Goal: Transaction & Acquisition: Purchase product/service

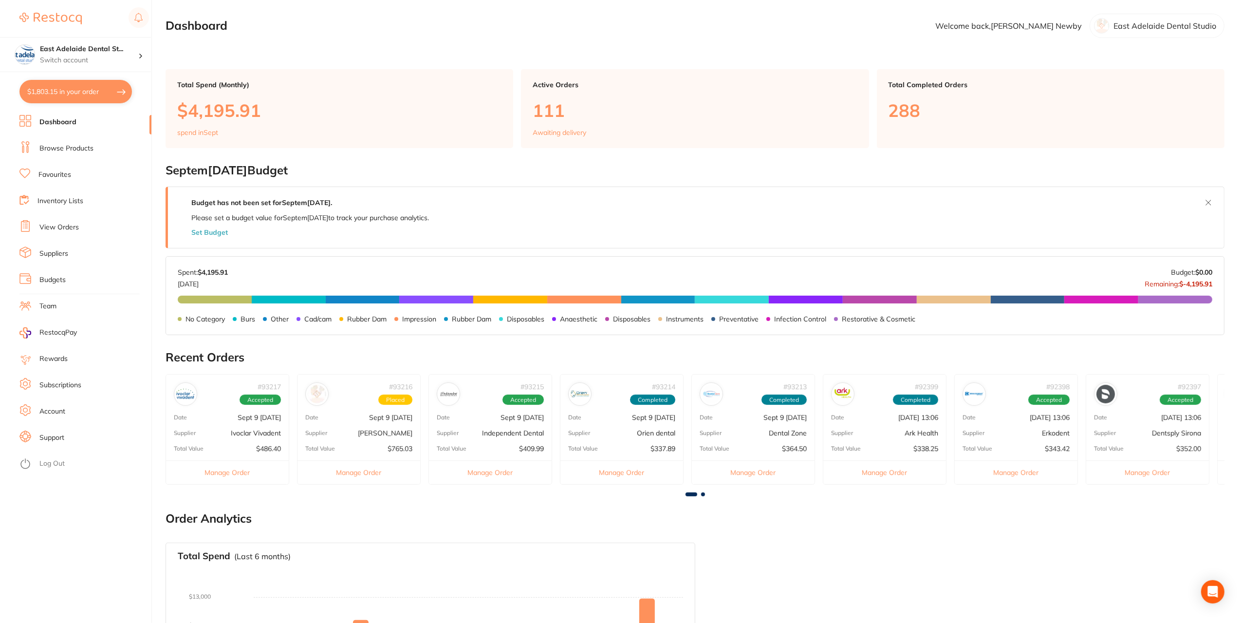
click at [56, 172] on link "Favourites" at bounding box center [54, 175] width 33 height 10
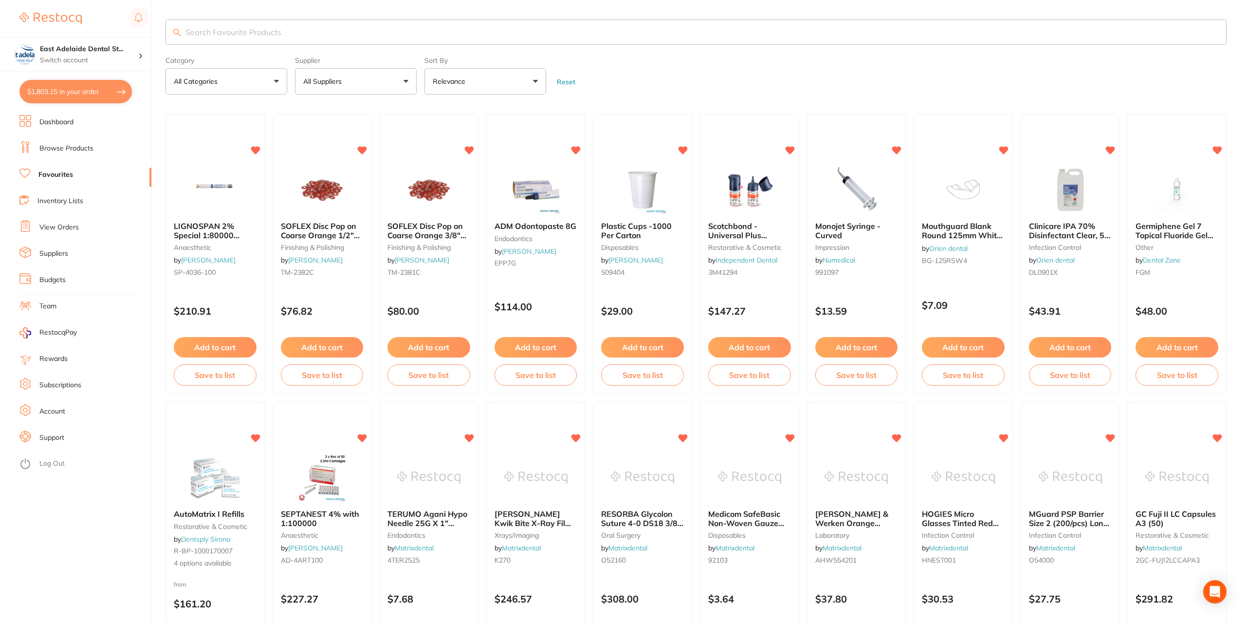
click at [285, 27] on input "search" at bounding box center [695, 31] width 1061 height 25
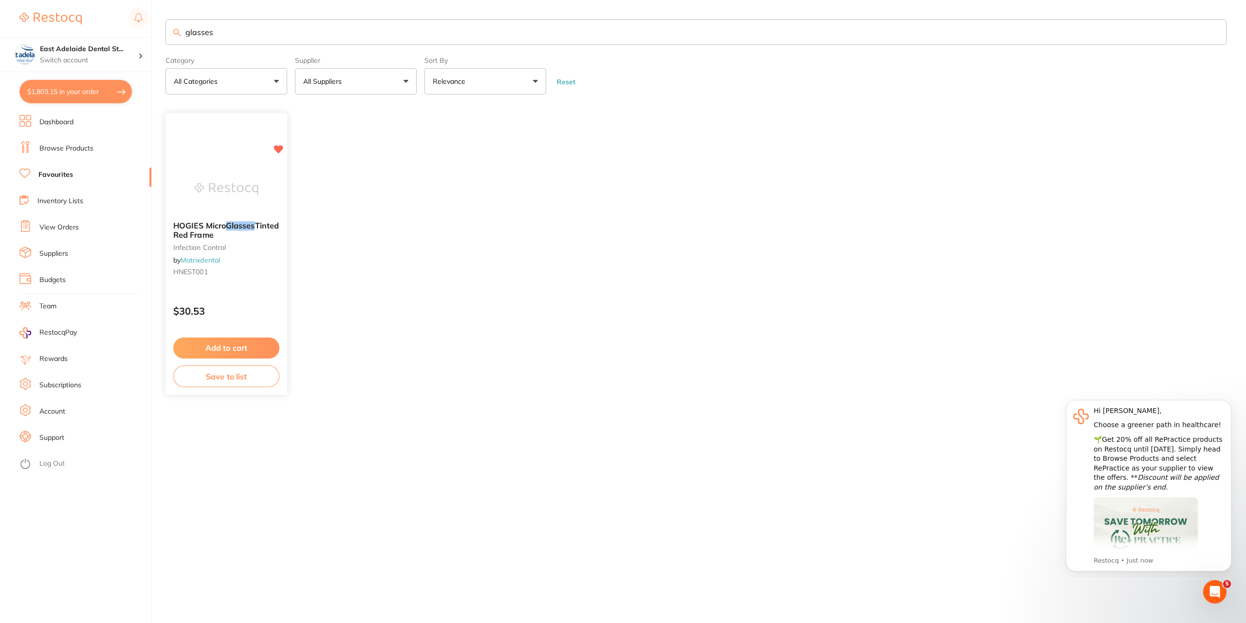
type input "glasses"
click at [265, 276] on div "HOGIES Micro Glasses Tinted Red Frame infection control by Matrixdental HNEST001" at bounding box center [226, 251] width 122 height 74
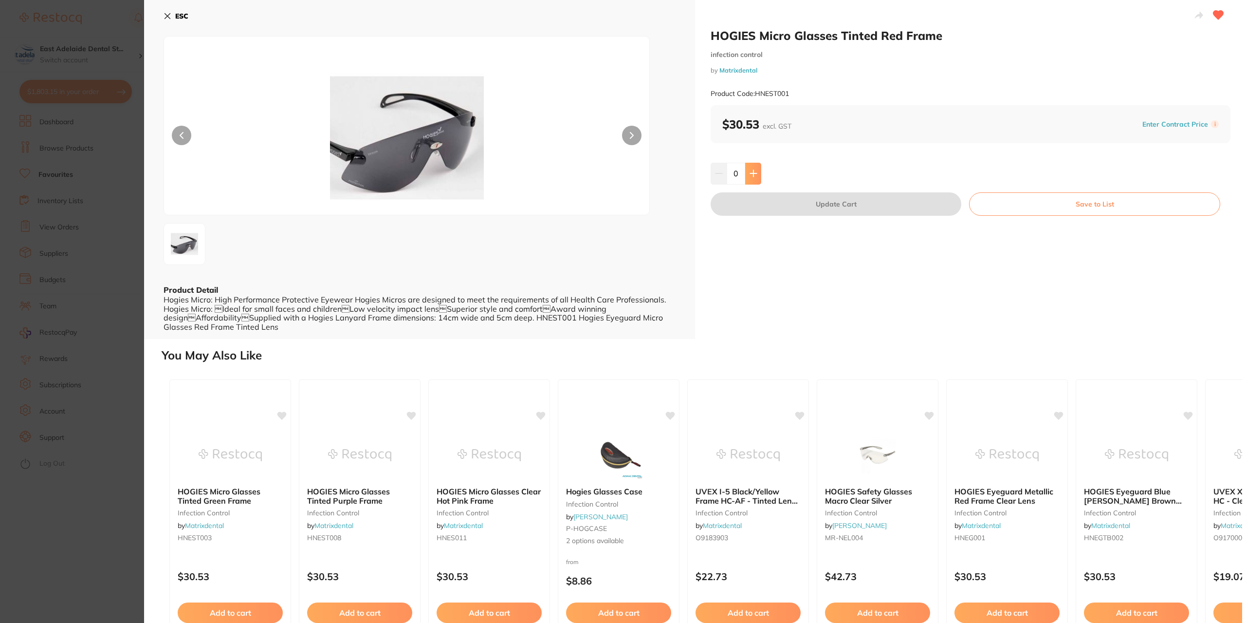
click at [756, 176] on button at bounding box center [753, 173] width 16 height 21
type input "1"
click at [832, 202] on button "Update Cart" at bounding box center [836, 203] width 251 height 23
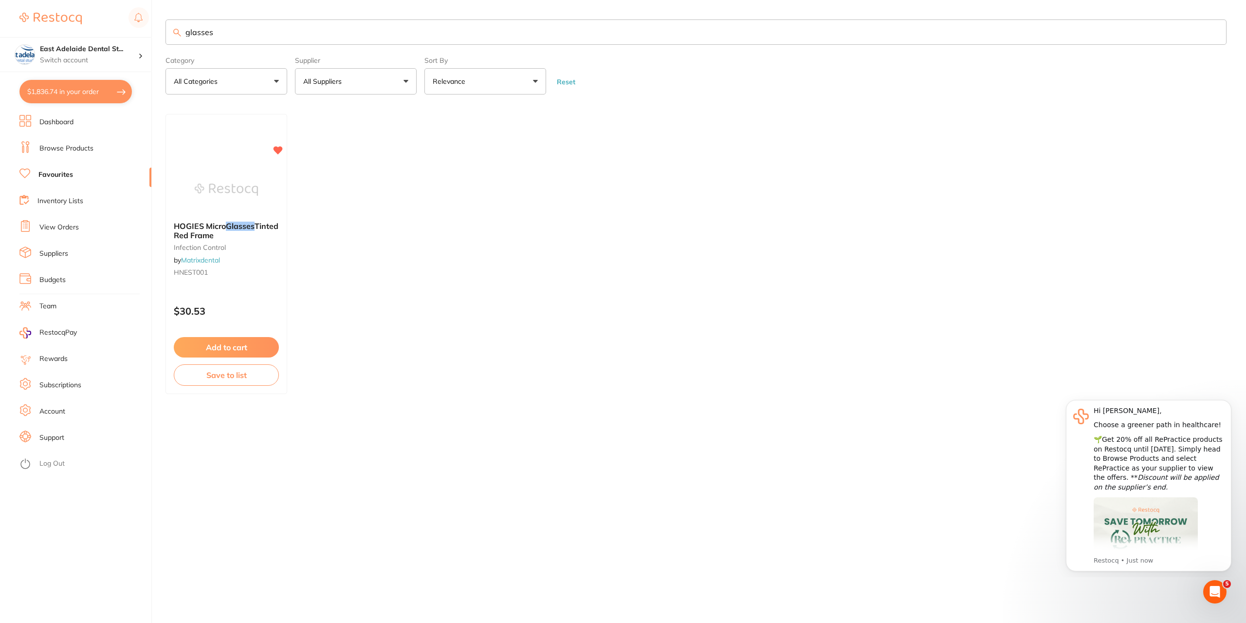
click at [90, 143] on li "Browse Products" at bounding box center [85, 148] width 132 height 15
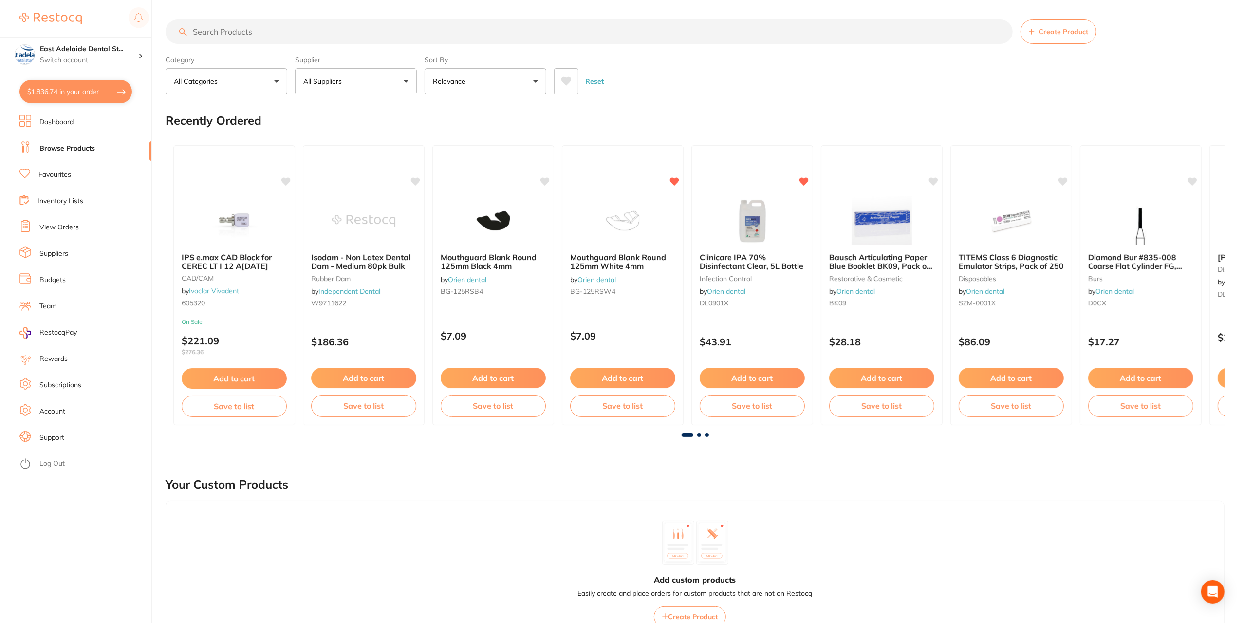
click at [230, 35] on input "search" at bounding box center [588, 31] width 847 height 24
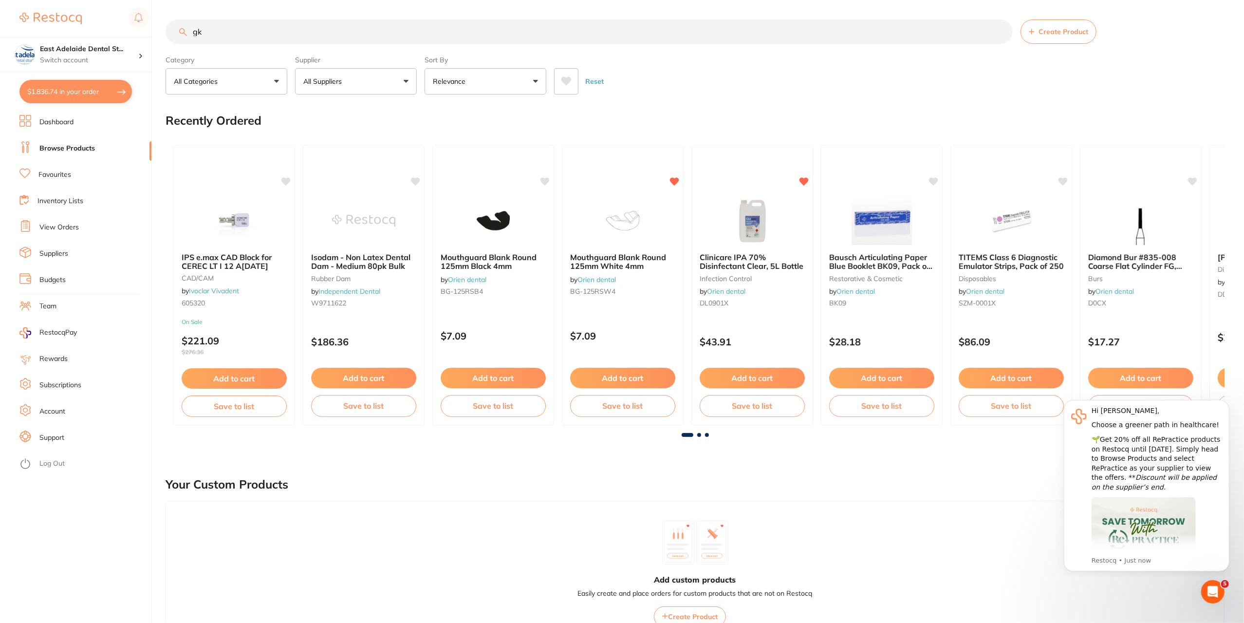
type input "g"
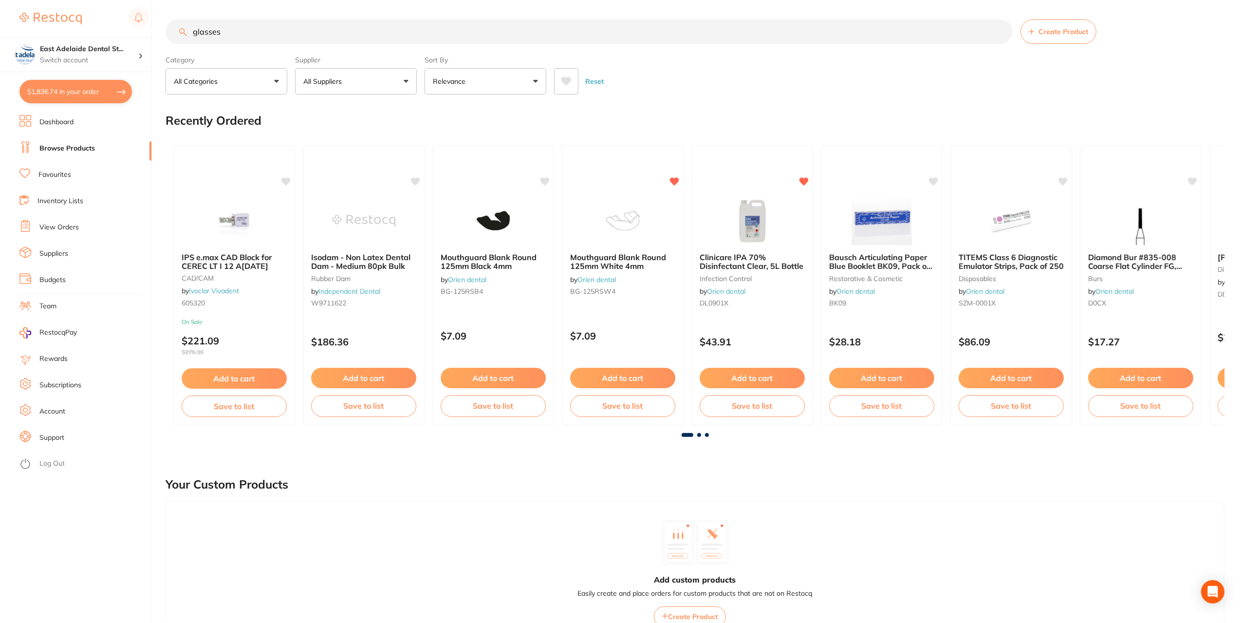
type input "glasses"
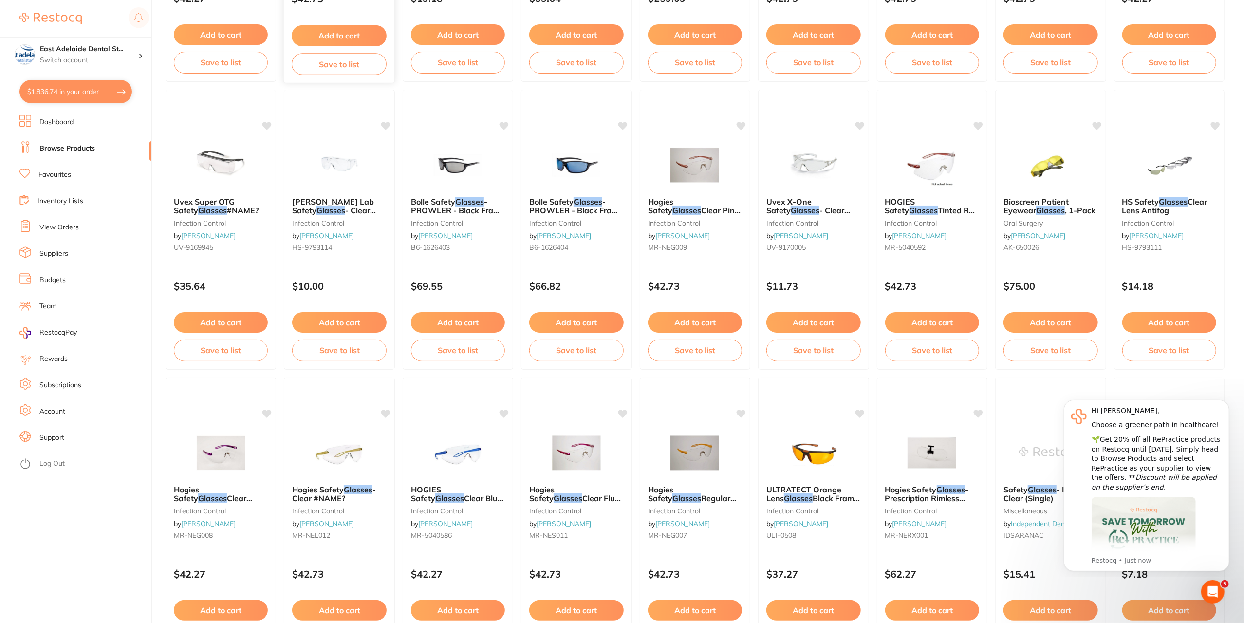
scroll to position [1217, 0]
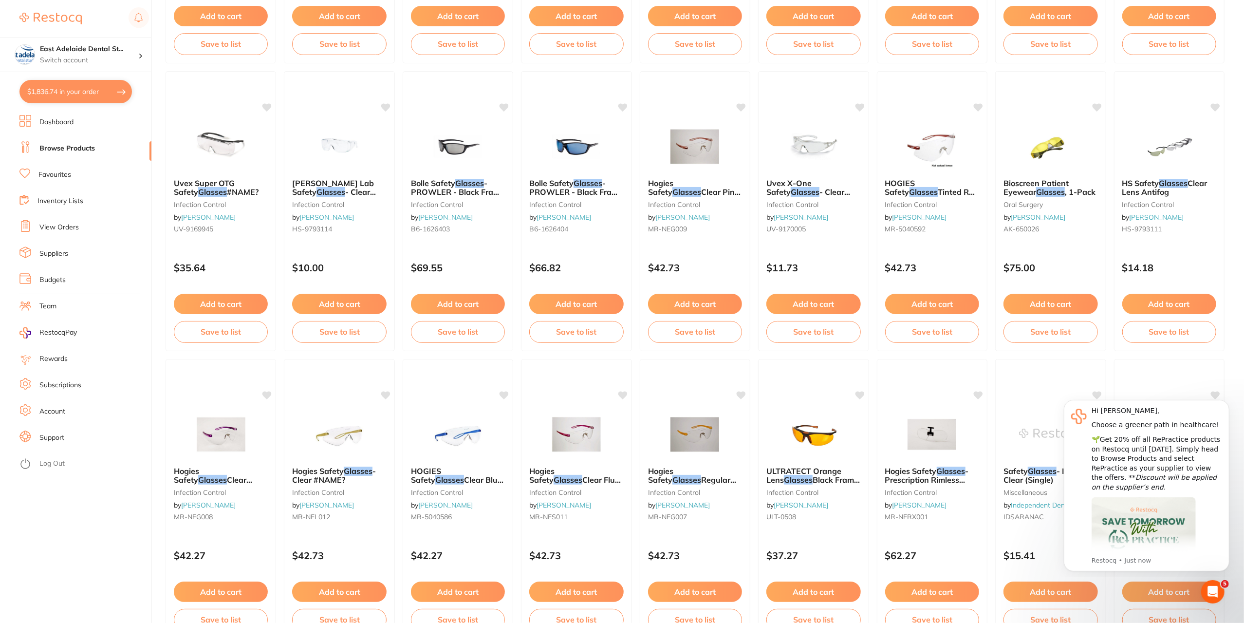
click at [926, 188] on span "Tinted Red Metallic Frames" at bounding box center [931, 196] width 93 height 18
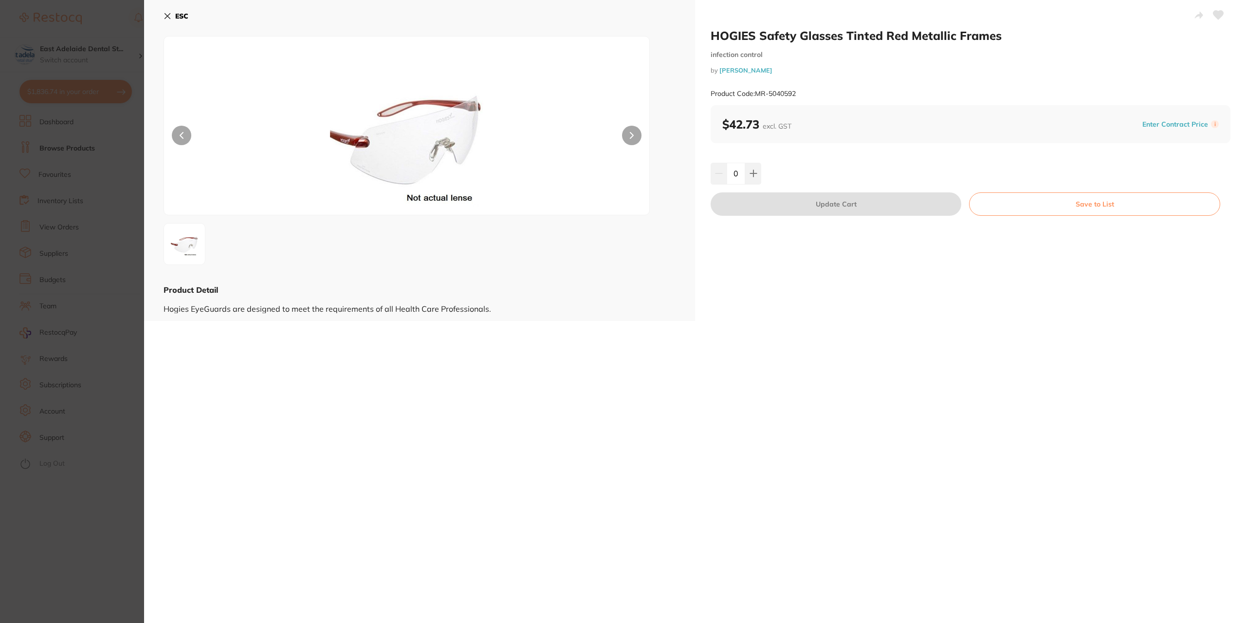
click at [114, 516] on section "HOGIES Safety Glasses Tinted Red Metallic Frames infection control by [PERSON_N…" at bounding box center [623, 311] width 1246 height 623
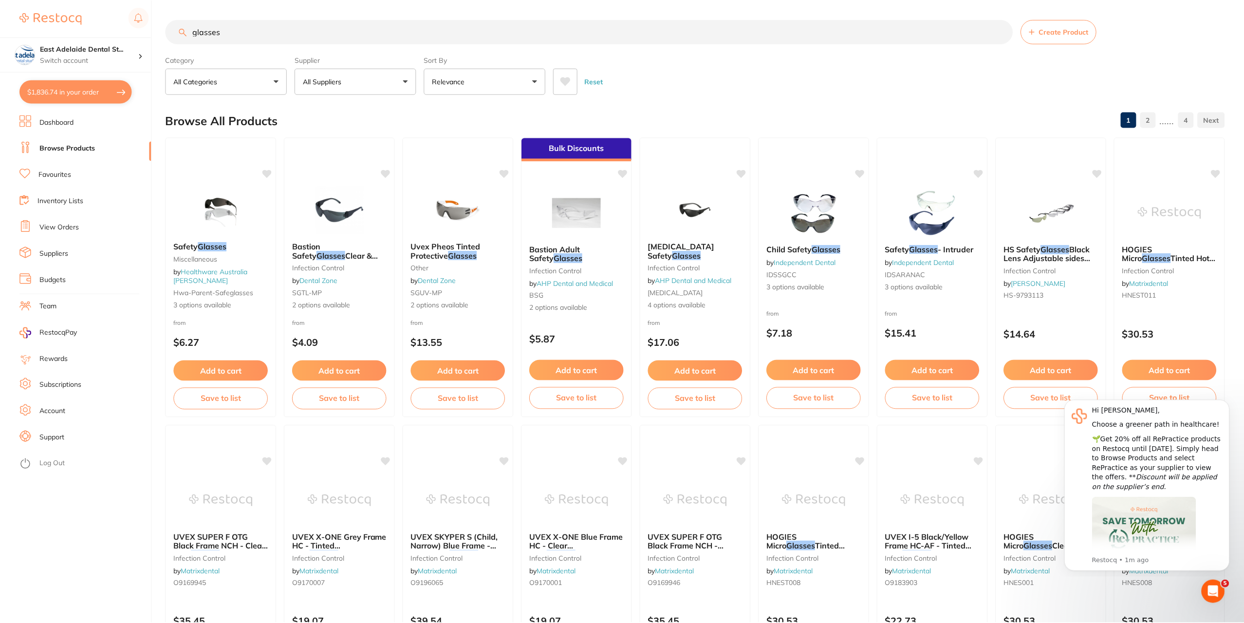
scroll to position [1217, 0]
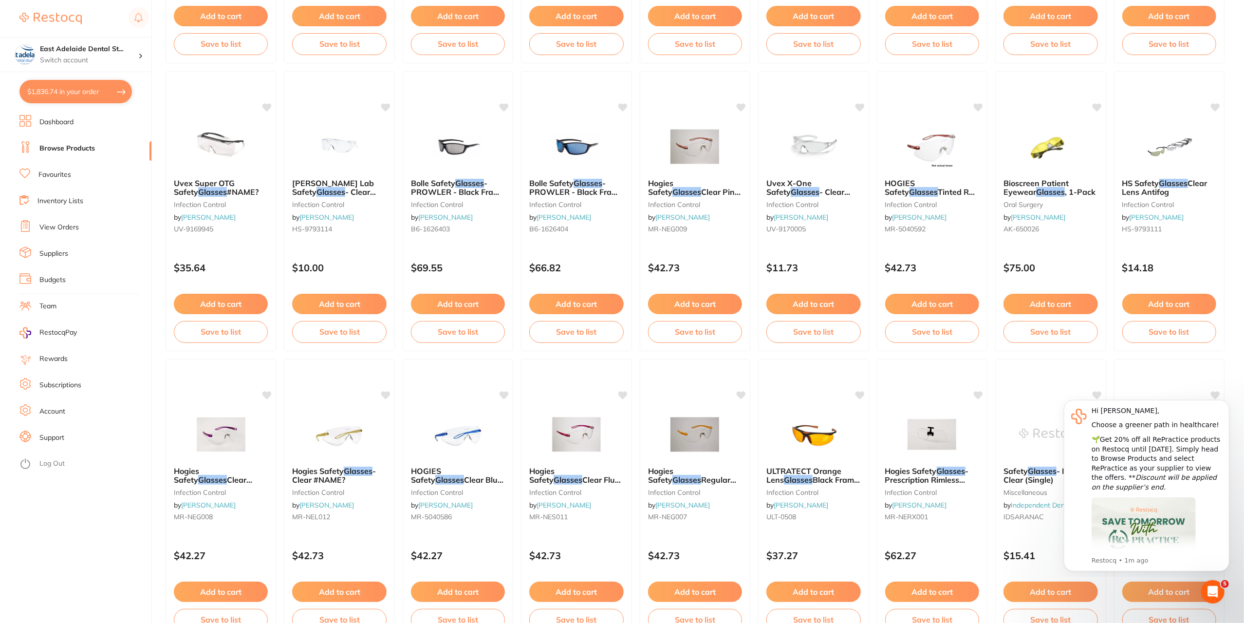
click at [58, 87] on button "$1,836.74 in your order" at bounding box center [75, 91] width 112 height 23
checkbox input "true"
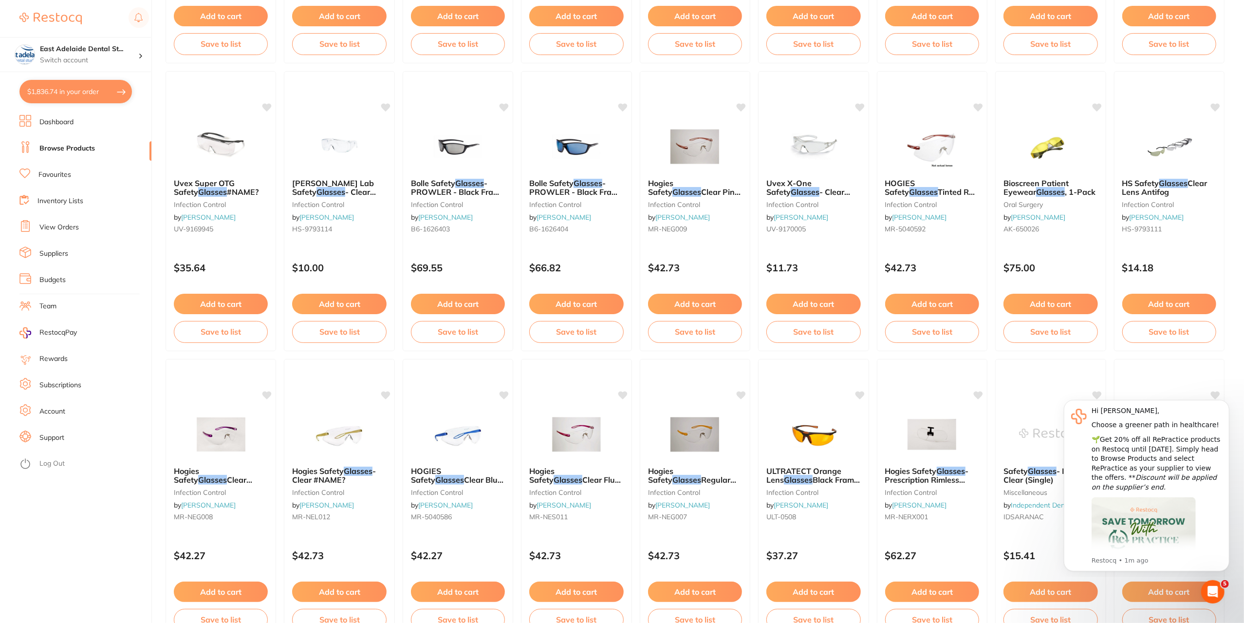
checkbox input "true"
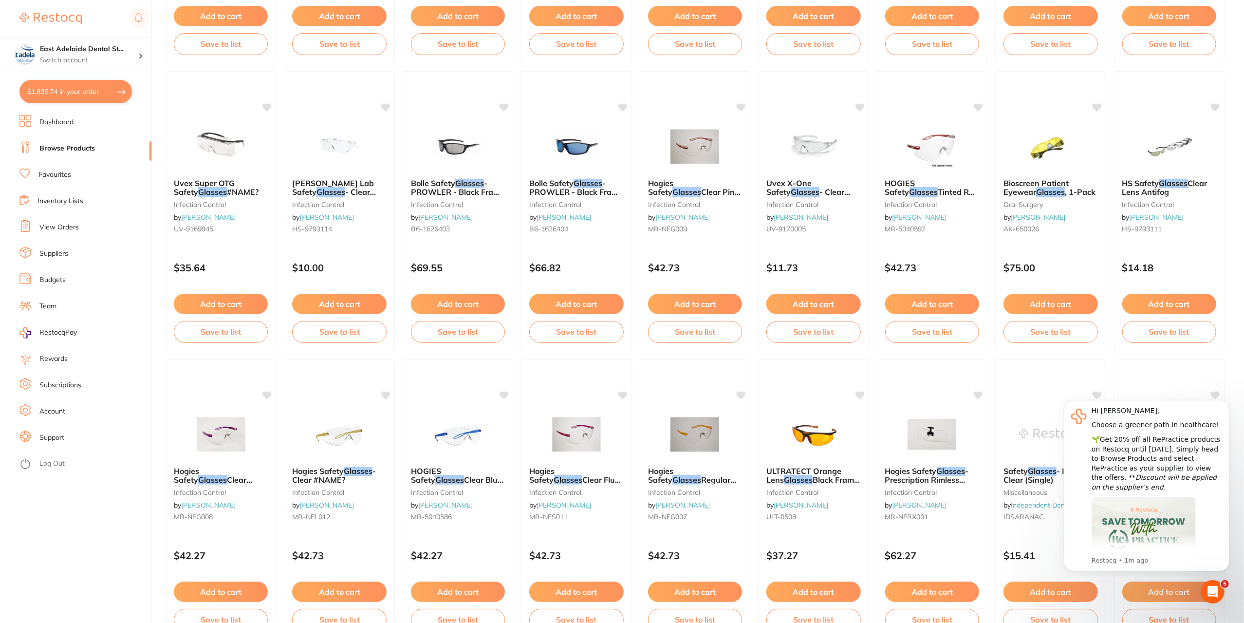
checkbox input "true"
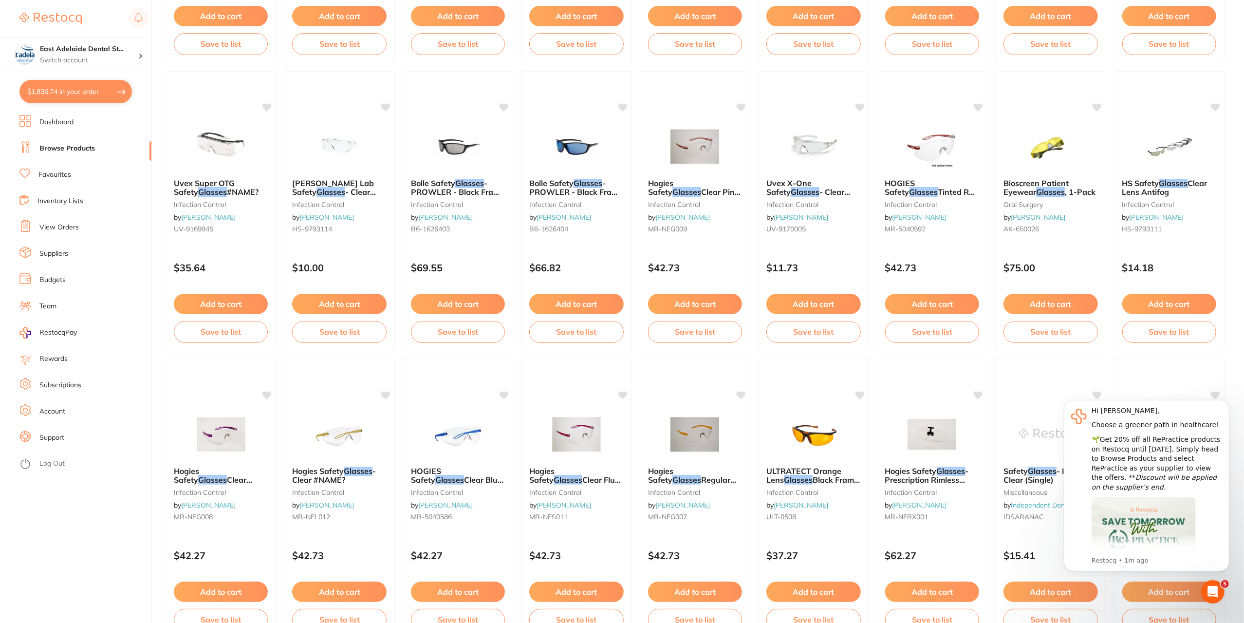
checkbox input "true"
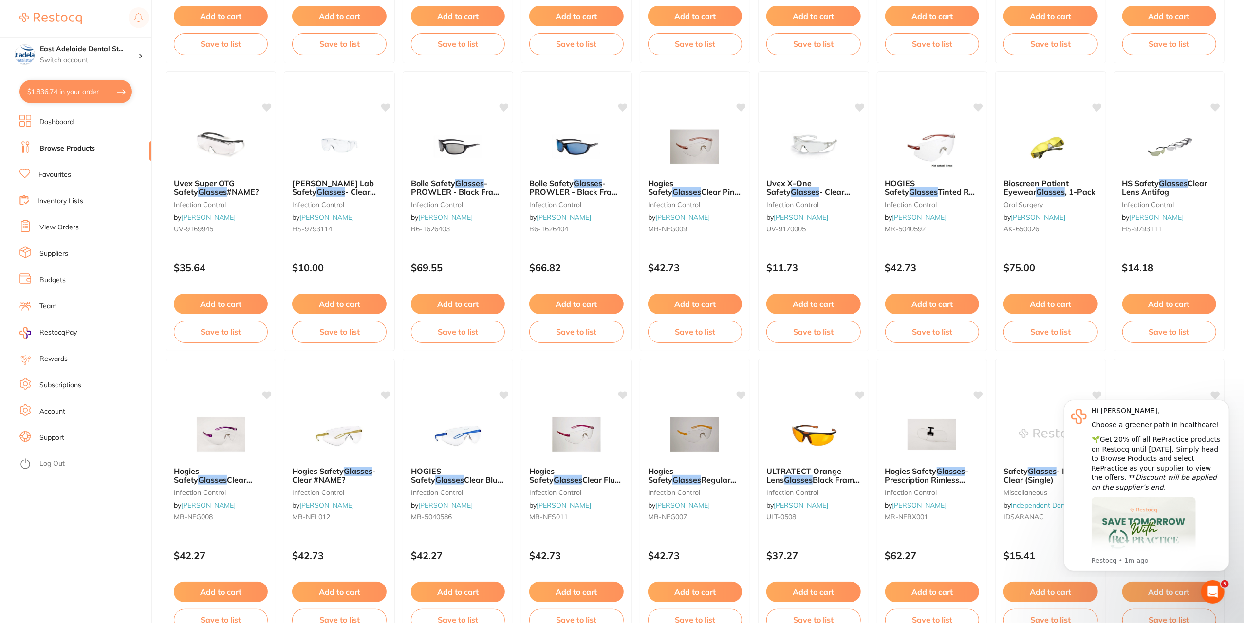
checkbox input "true"
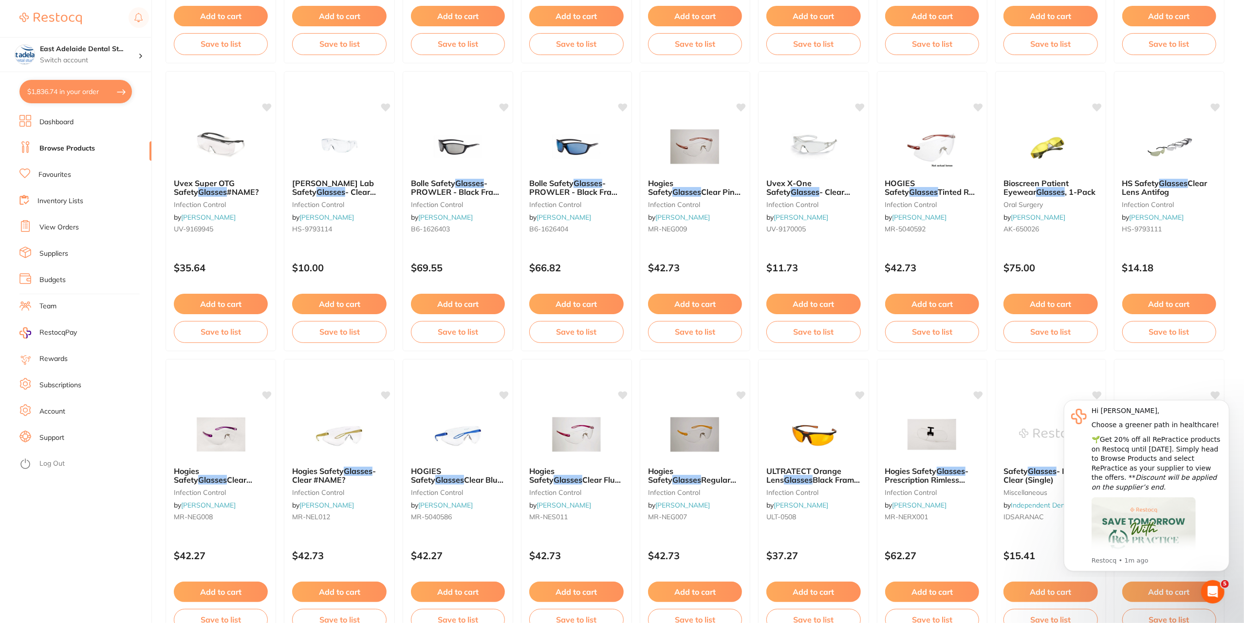
checkbox input "true"
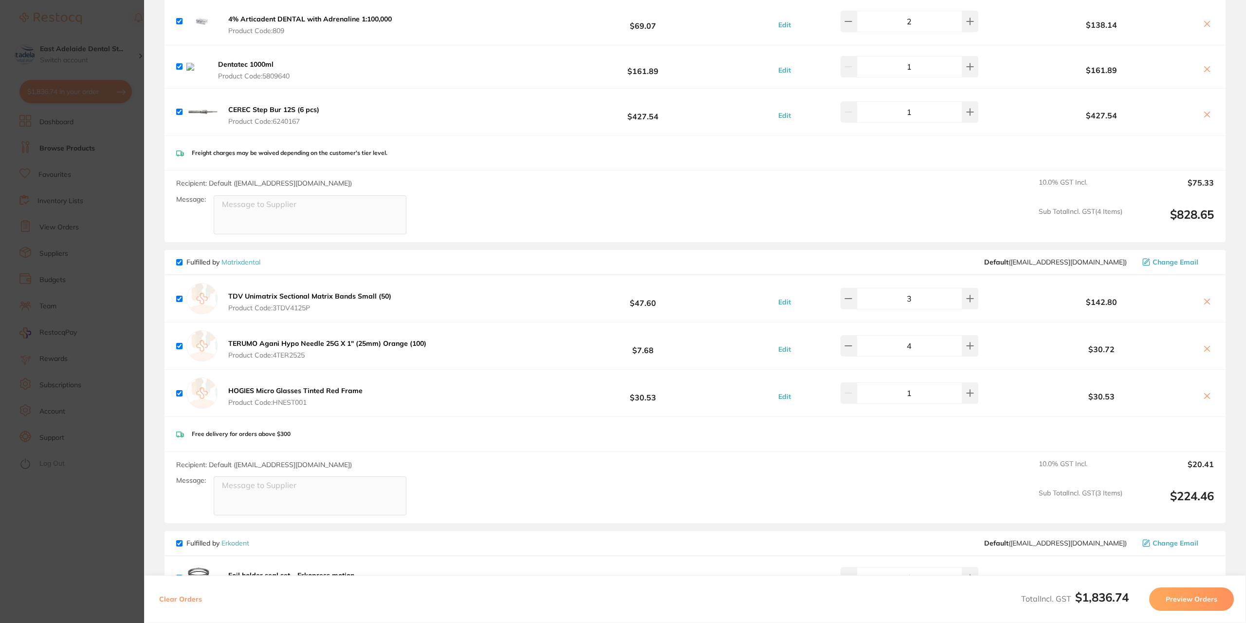
scroll to position [1101, 0]
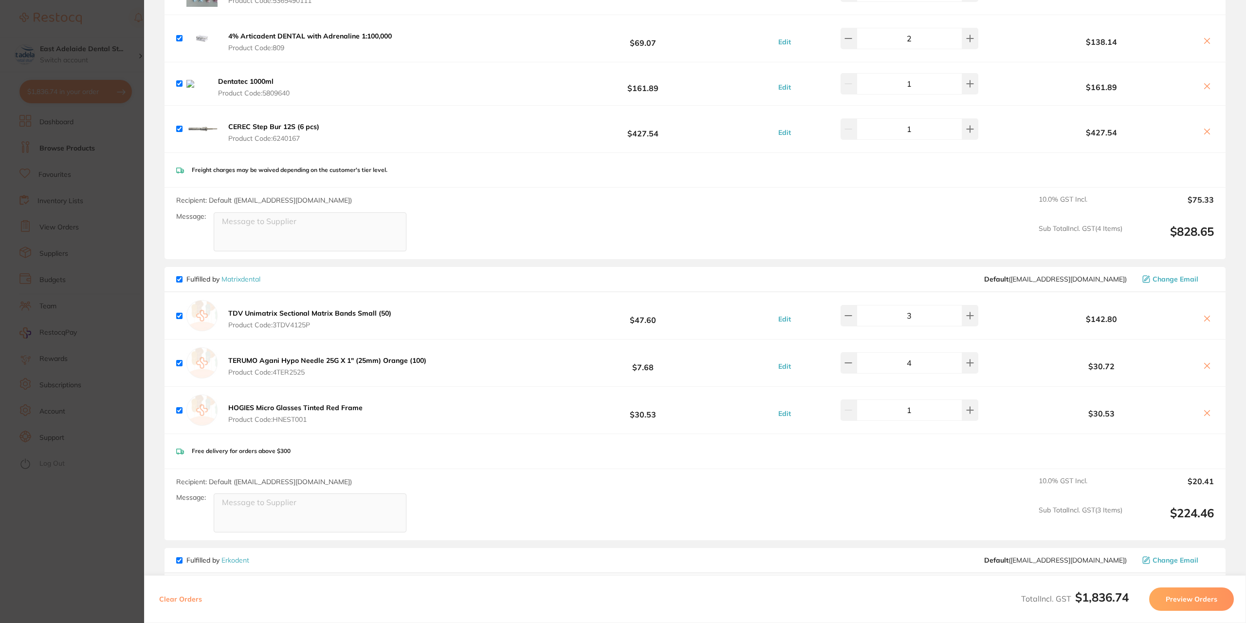
click at [1205, 410] on icon at bounding box center [1207, 412] width 5 height 5
checkbox input "false"
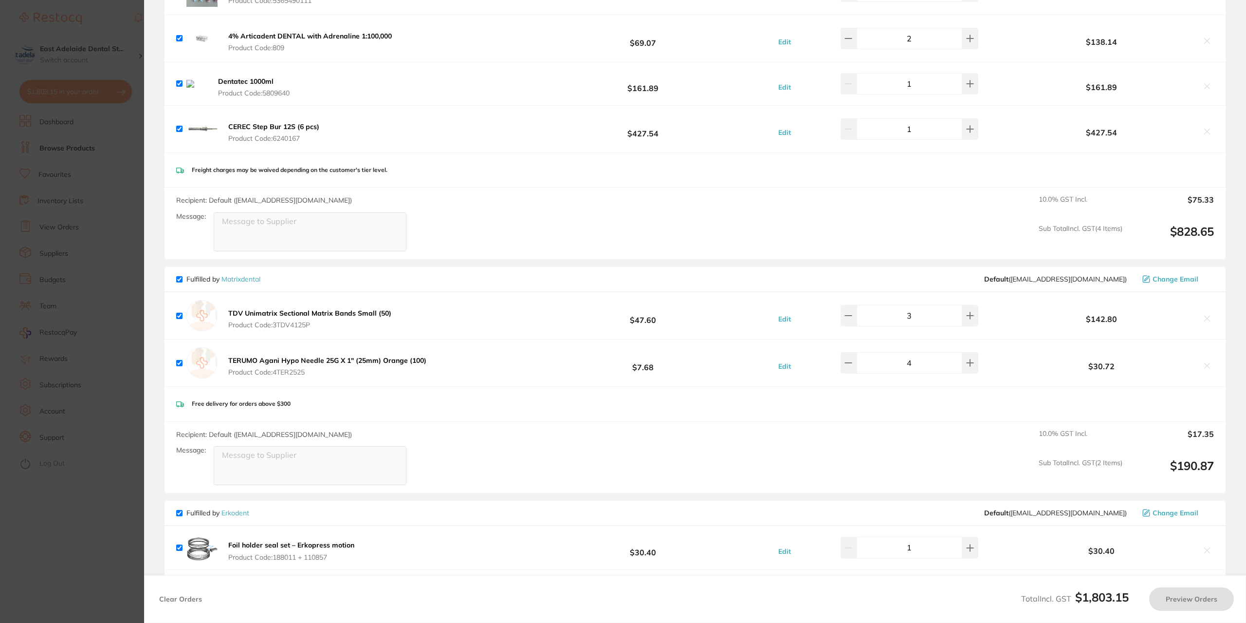
click at [92, 518] on section "Update RRP Set your pre negotiated price for this item. Item Agreed RRP (excl. …" at bounding box center [623, 311] width 1246 height 623
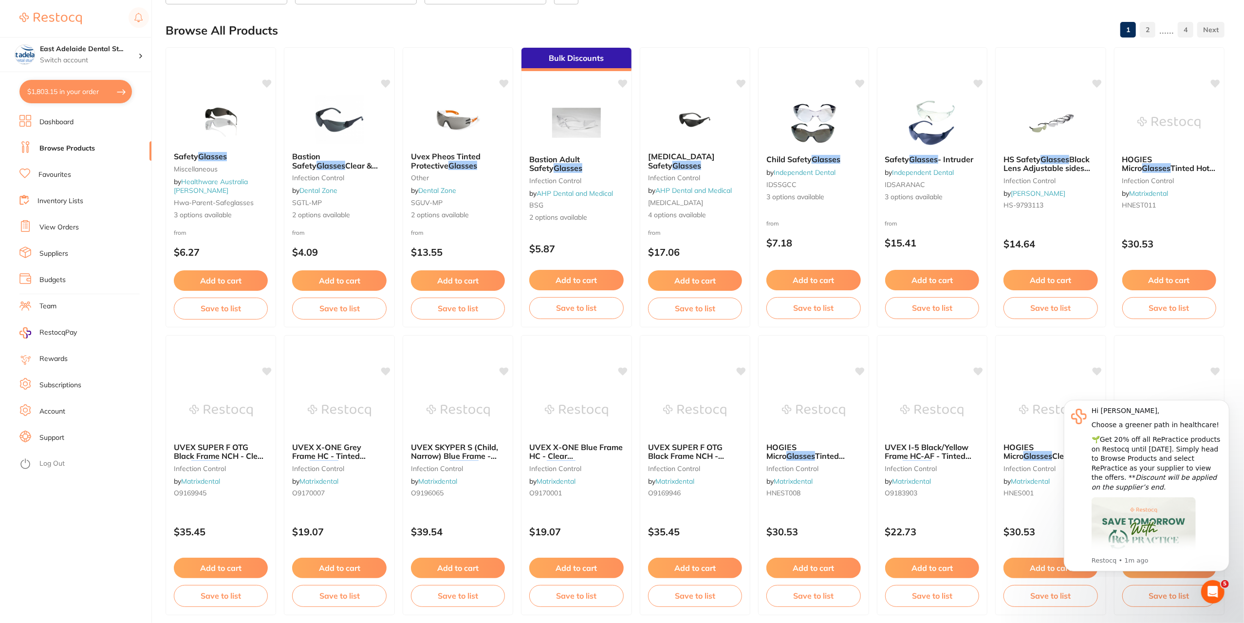
scroll to position [0, 0]
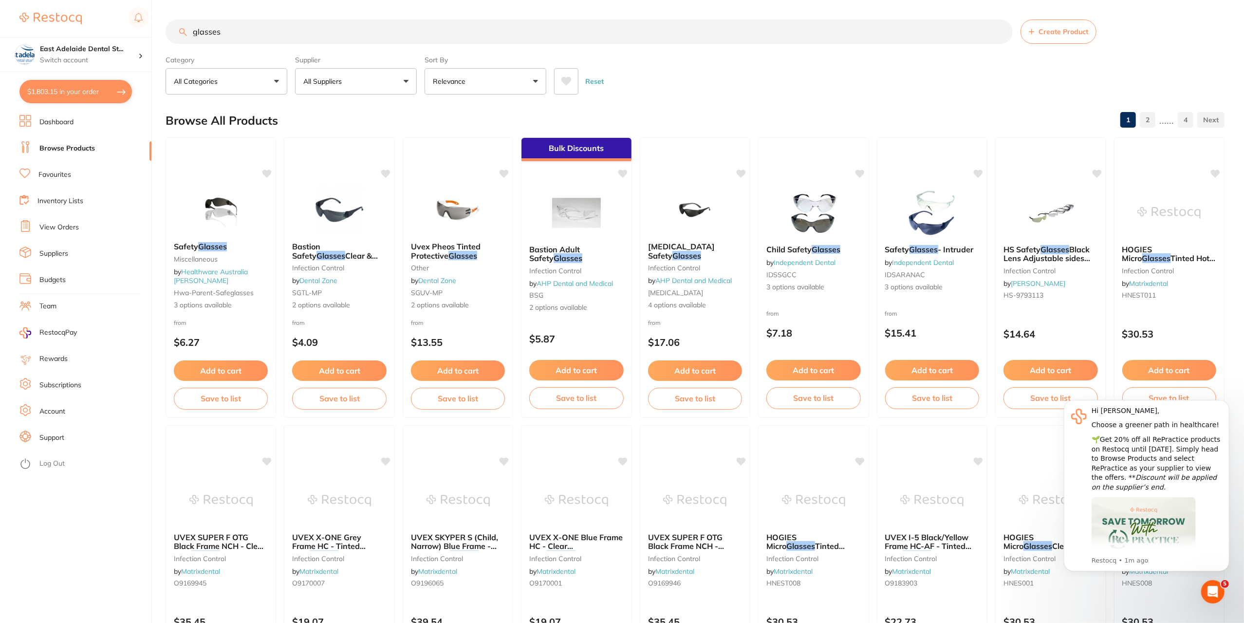
click at [273, 36] on input "glasses" at bounding box center [588, 31] width 847 height 24
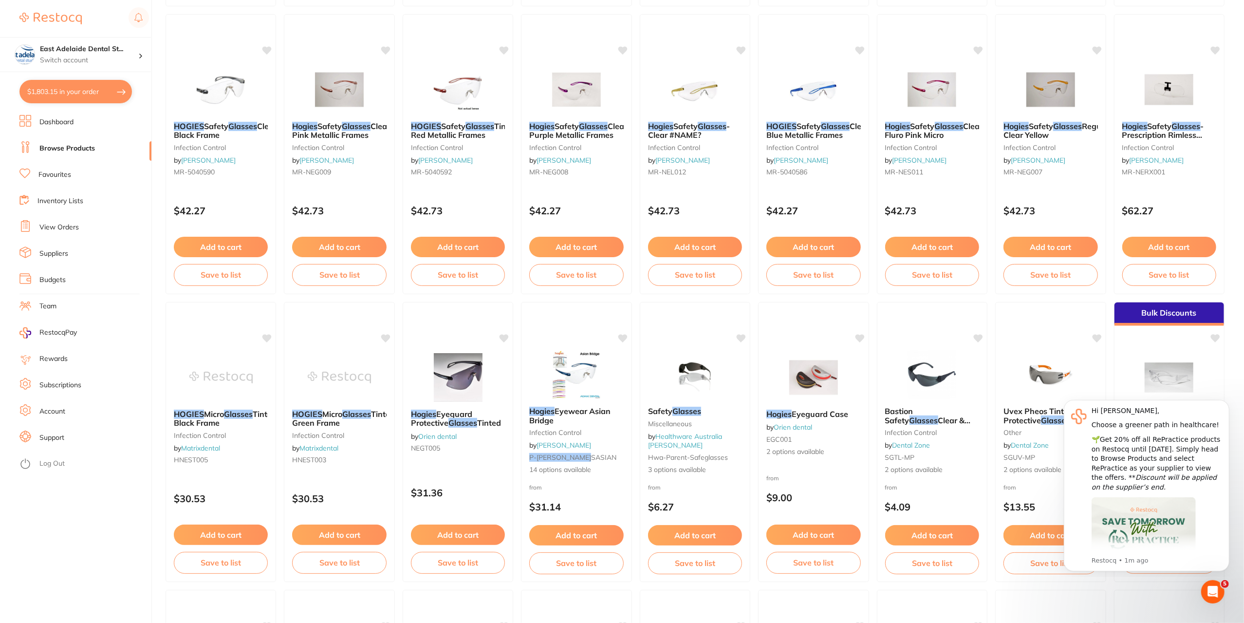
scroll to position [730, 0]
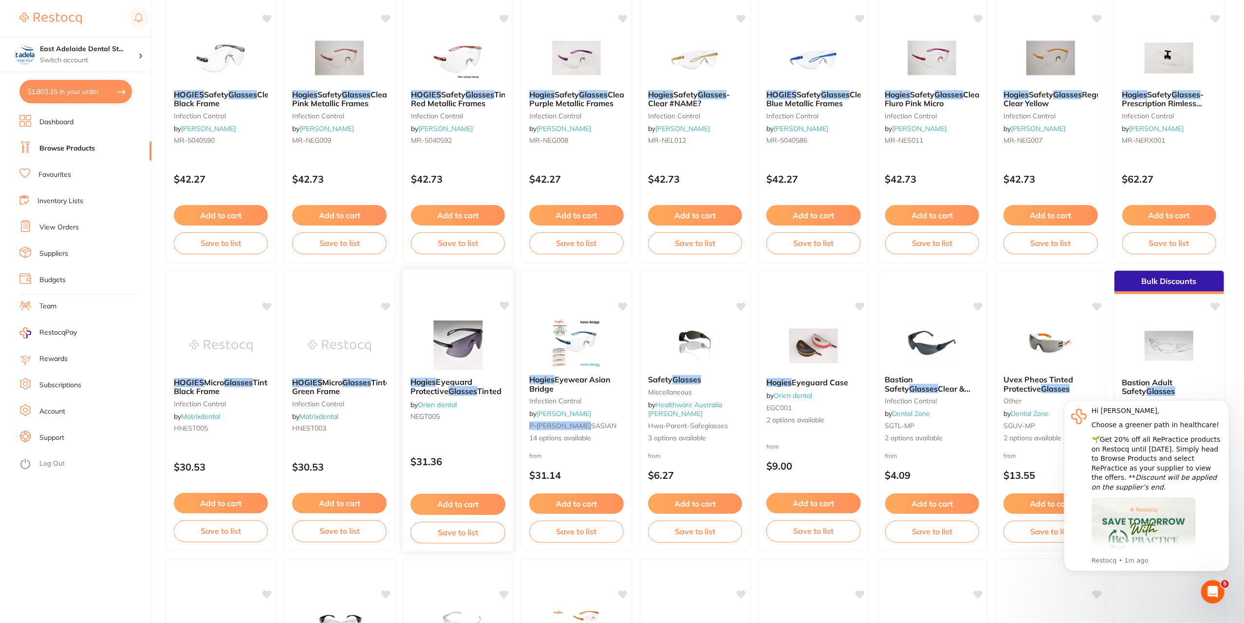
type input "glasses hogies"
click at [475, 503] on button "Add to cart" at bounding box center [457, 504] width 95 height 21
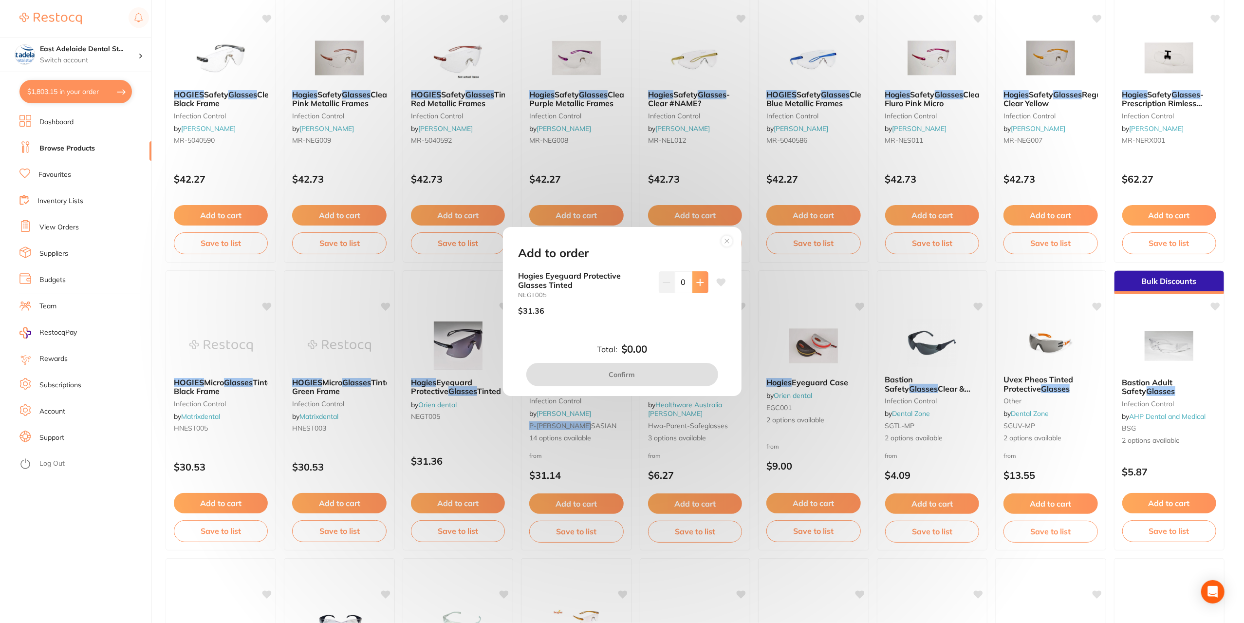
click at [693, 285] on button at bounding box center [700, 281] width 16 height 21
type input "1"
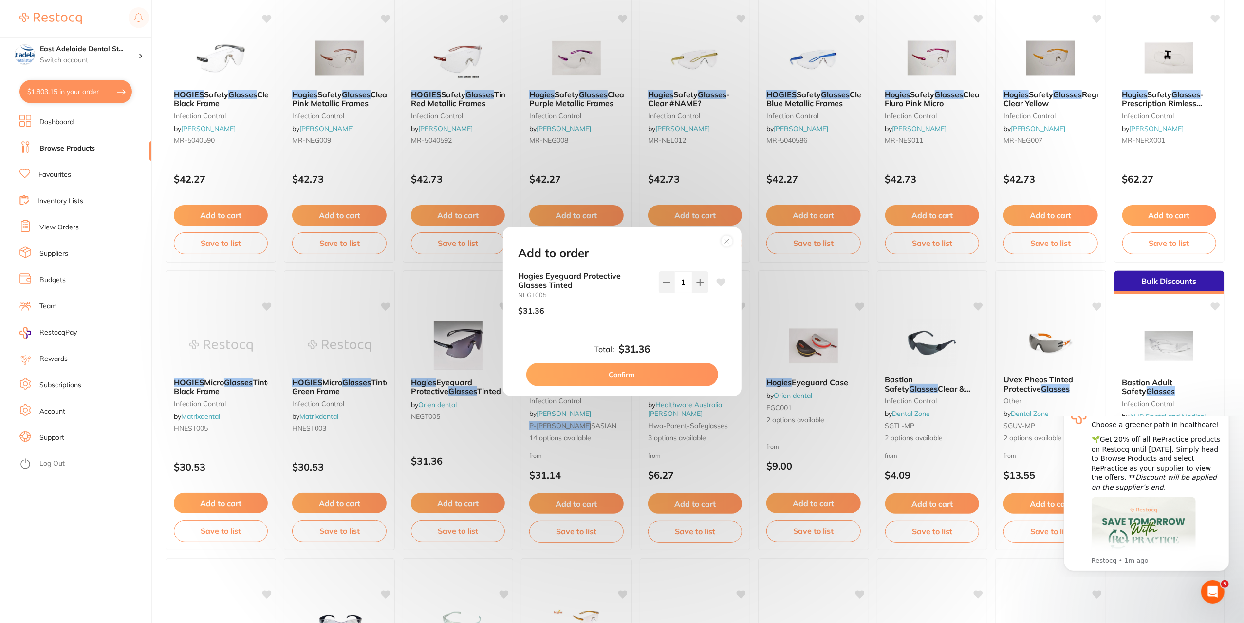
scroll to position [0, 0]
click at [639, 377] on button "Confirm" at bounding box center [622, 374] width 192 height 23
checkbox input "true"
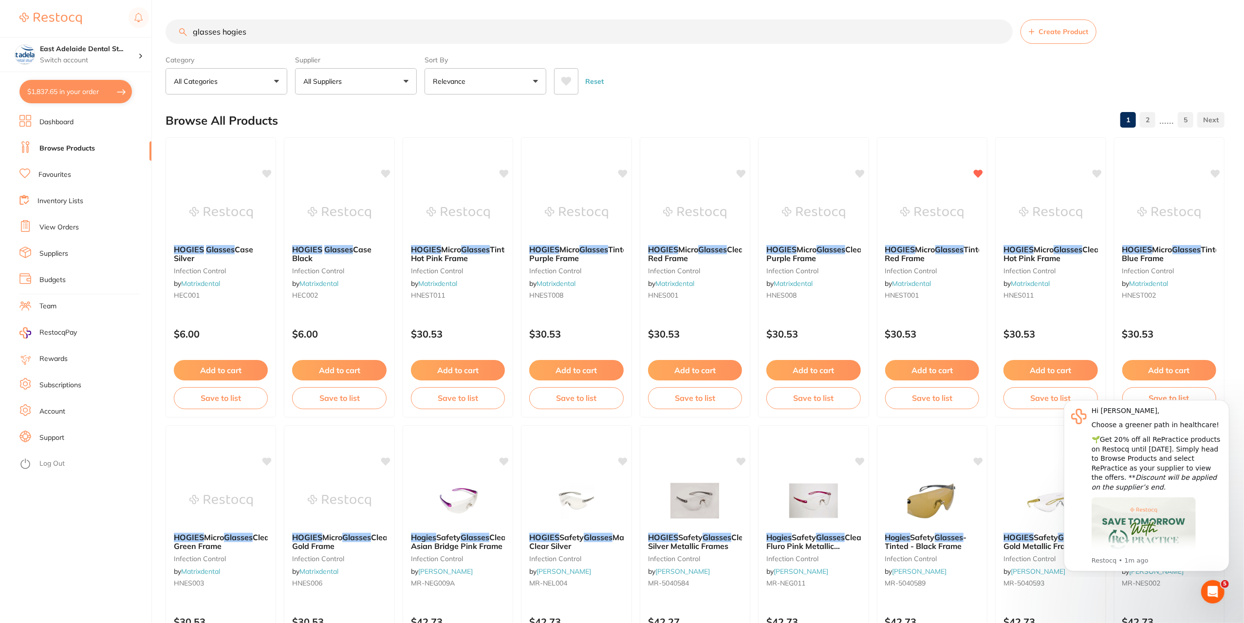
click at [58, 87] on button "$1,837.65 in your order" at bounding box center [75, 91] width 112 height 23
checkbox input "true"
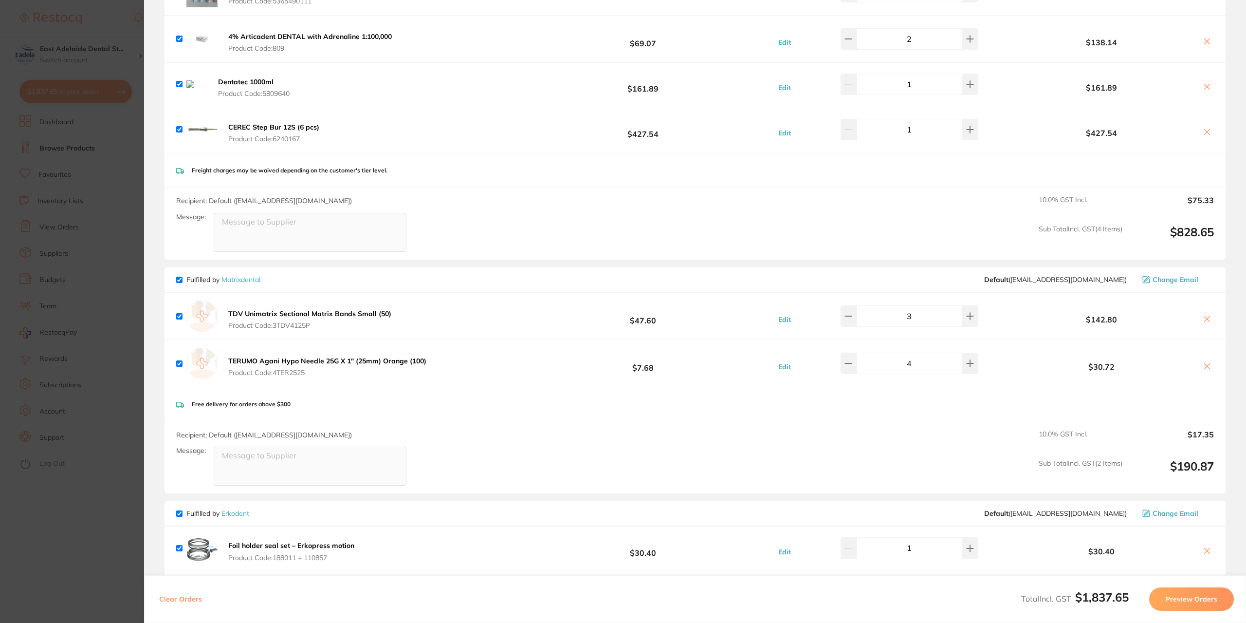
click at [51, 133] on section "Update RRP Set your pre negotiated price for this item. Item Agreed RRP (excl. …" at bounding box center [623, 311] width 1246 height 623
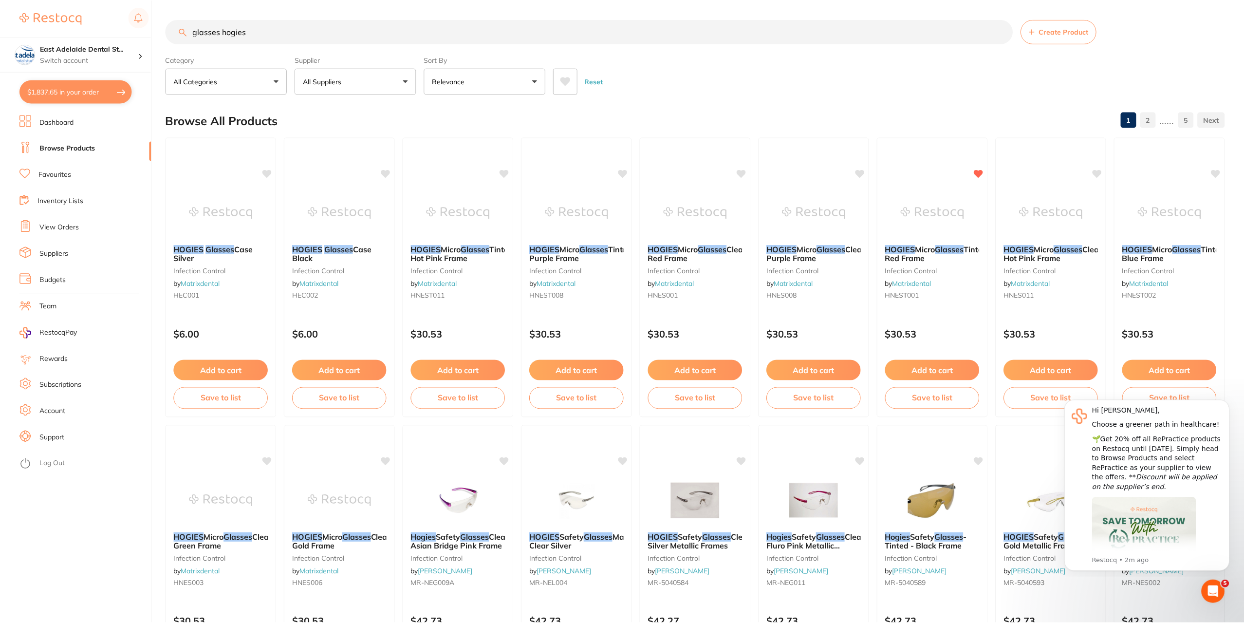
scroll to position [3, 0]
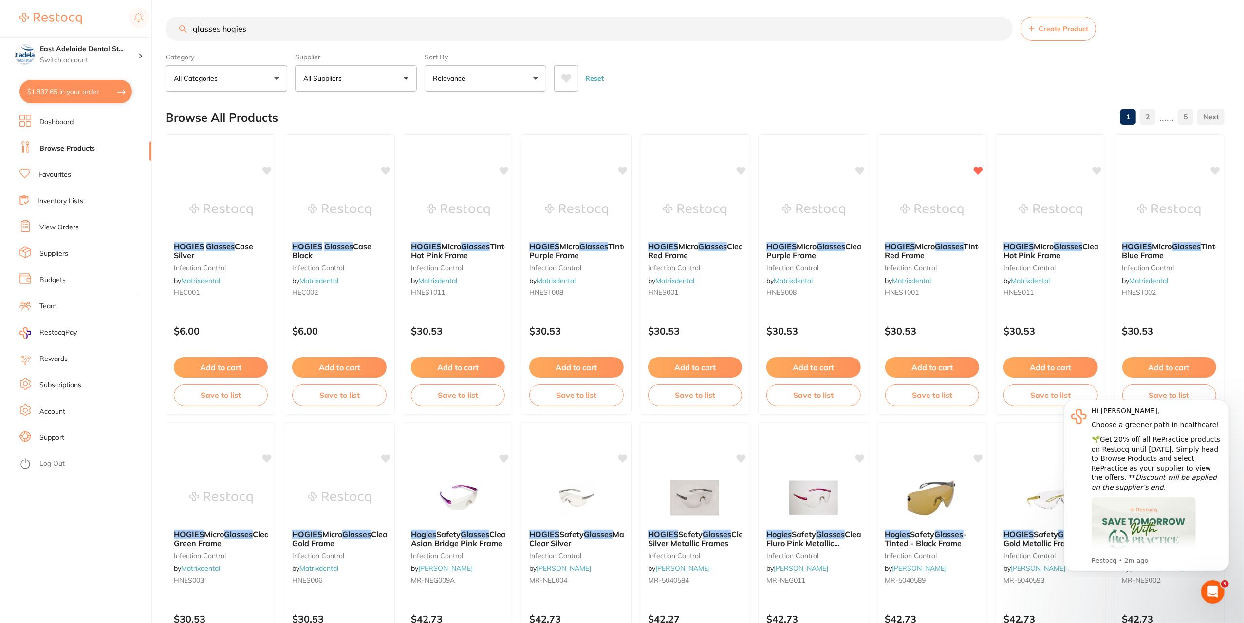
click at [69, 151] on link "Browse Products" at bounding box center [66, 149] width 55 height 10
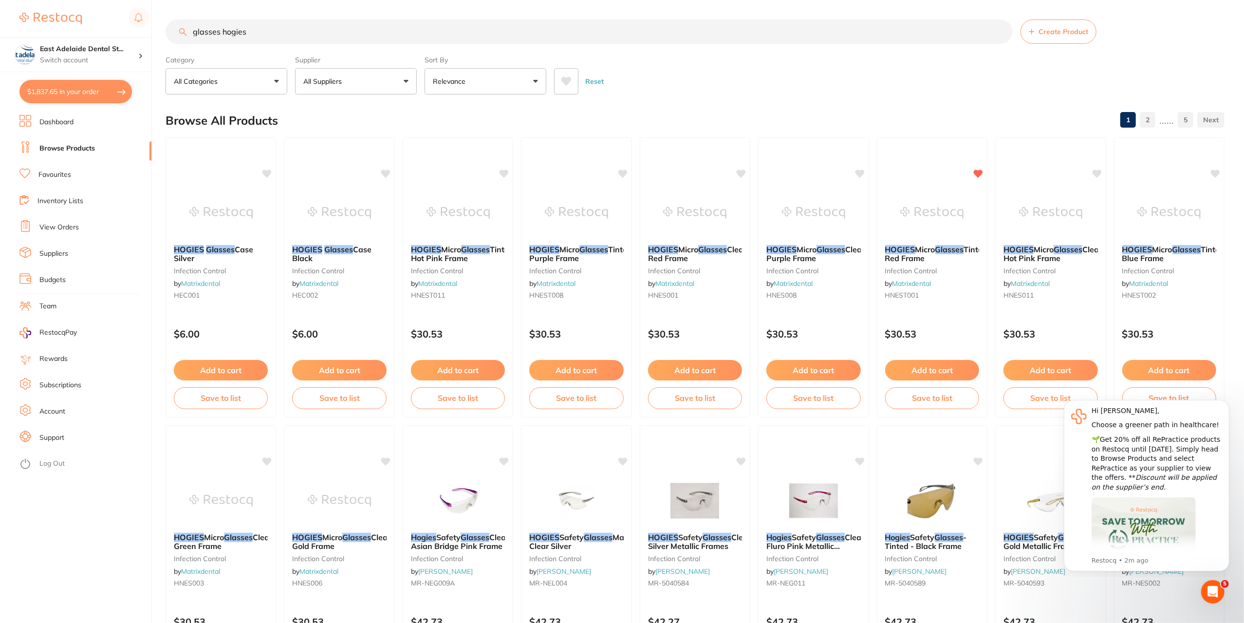
click at [70, 120] on link "Dashboard" at bounding box center [56, 122] width 34 height 10
